Goal: Information Seeking & Learning: Learn about a topic

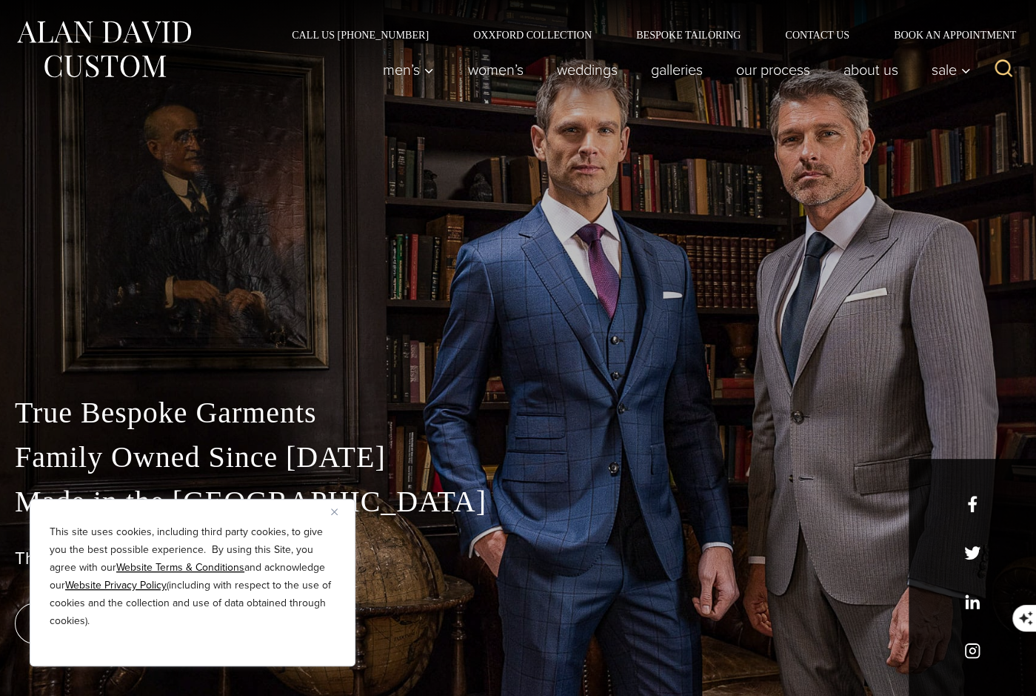
click at [333, 509] on img "Close" at bounding box center [334, 511] width 7 height 7
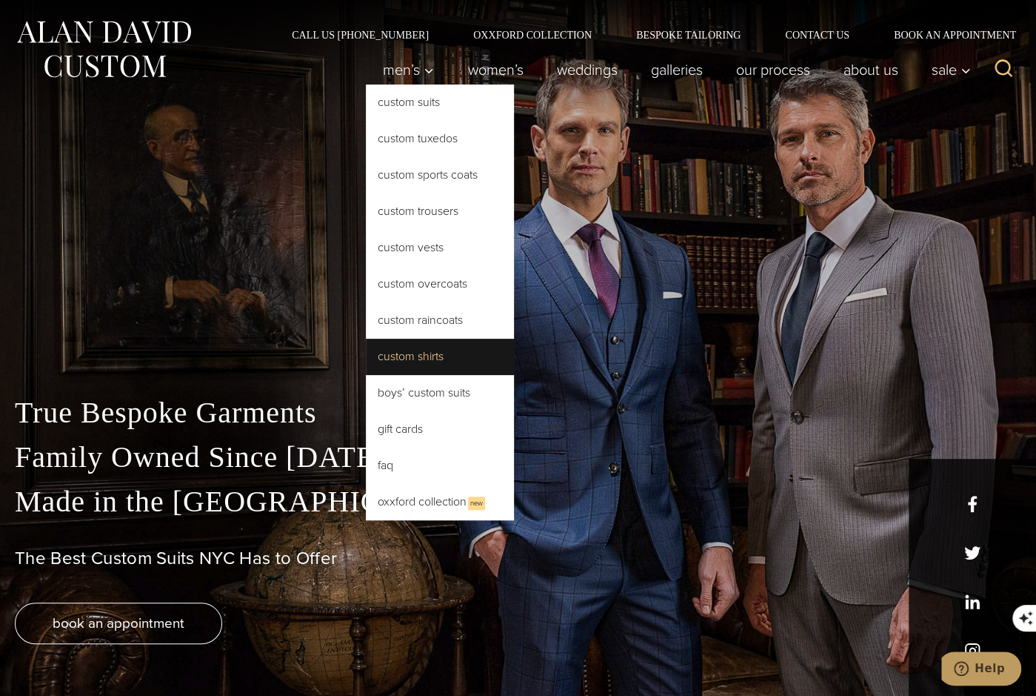
click at [383, 353] on link "Custom Shirts" at bounding box center [440, 356] width 148 height 36
